Goal: Book appointment/travel/reservation

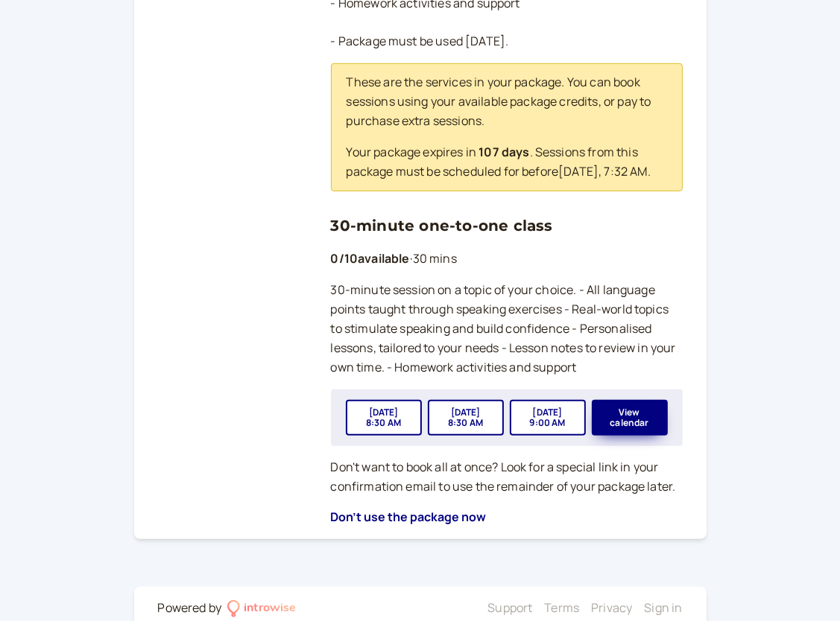
scroll to position [522, 0]
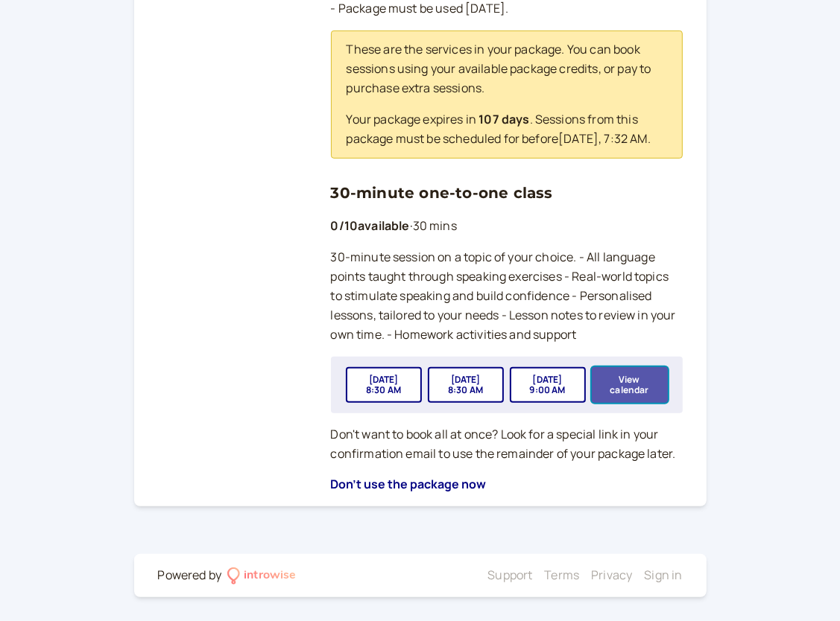
click at [640, 383] on button "View calendar" at bounding box center [630, 385] width 76 height 36
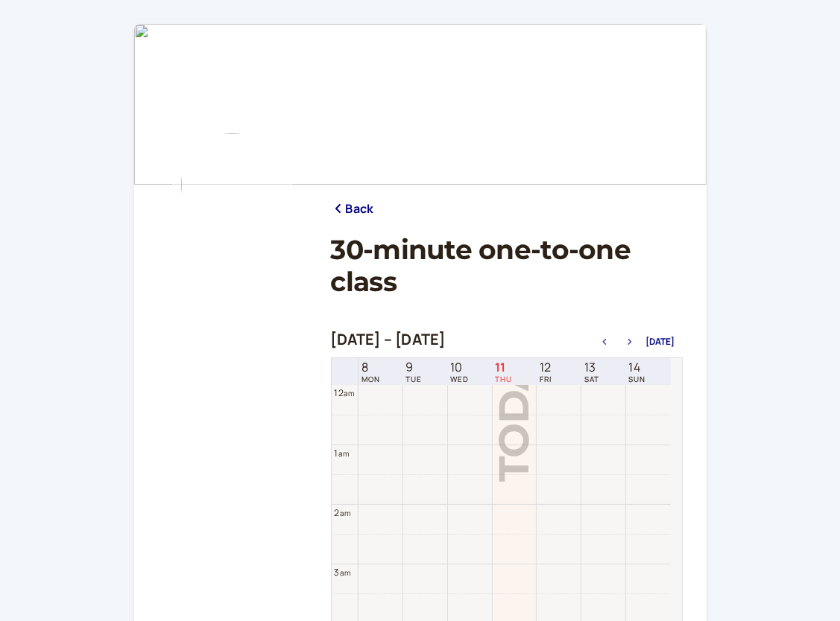
scroll to position [477, 0]
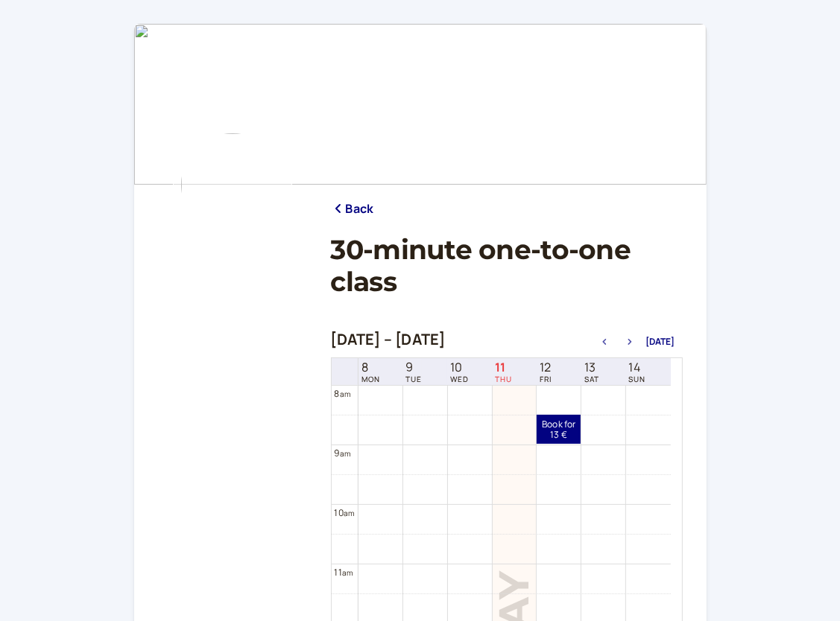
click at [630, 341] on icon "button" at bounding box center [630, 342] width 18 height 6
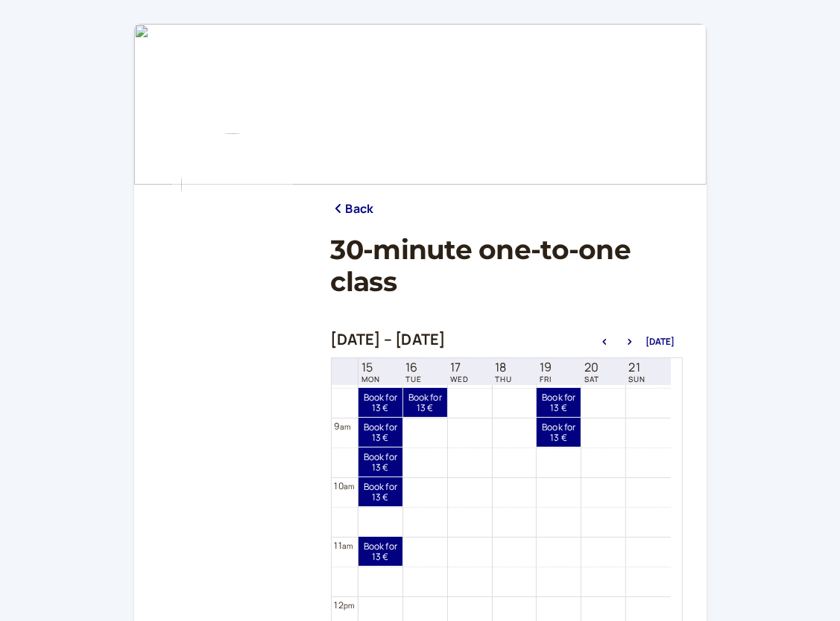
scroll to position [478, 0]
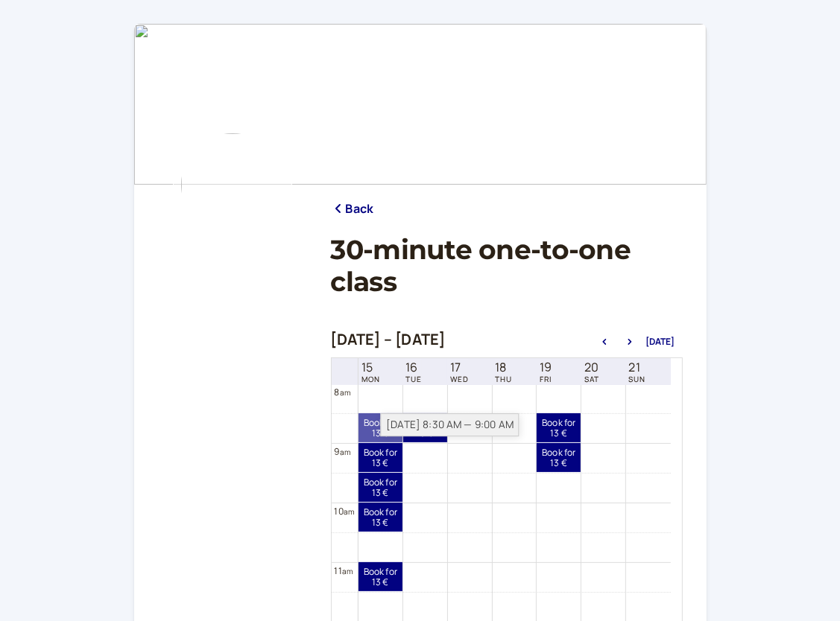
click at [384, 431] on div "[DATE] 8:30 AM — 9:00 AM" at bounding box center [449, 425] width 139 height 23
click at [373, 436] on link "Book for 13 € 13 €" at bounding box center [380, 428] width 44 height 29
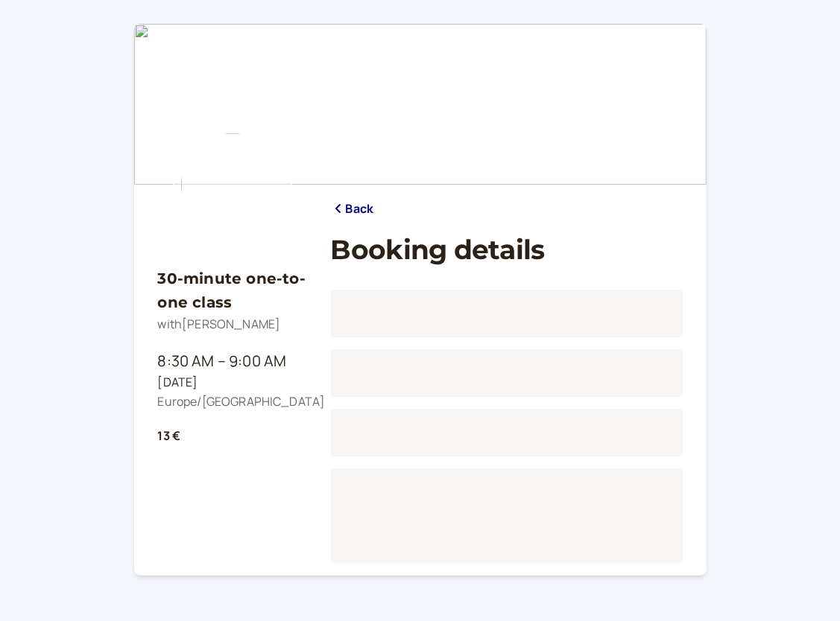
scroll to position [69, 0]
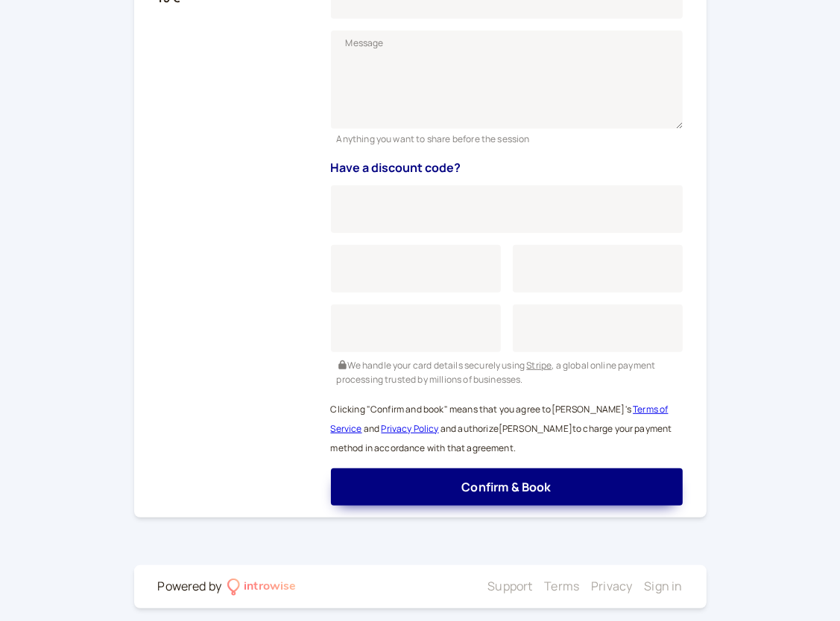
scroll to position [448, 0]
